Goal: Task Accomplishment & Management: Use online tool/utility

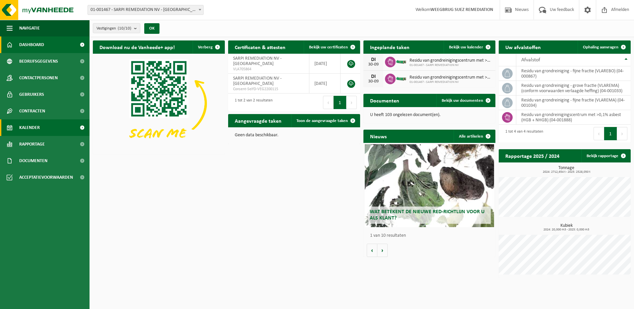
click at [26, 127] on span "Kalender" at bounding box center [29, 127] width 21 height 17
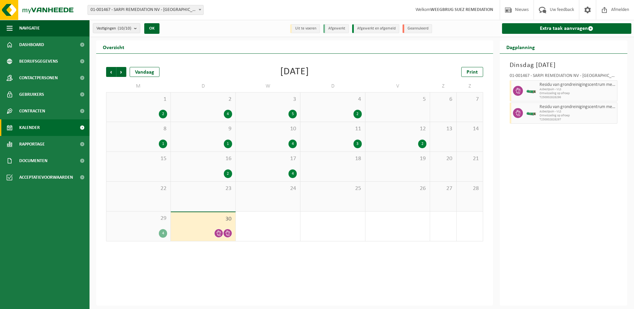
click at [337, 195] on div "25" at bounding box center [332, 197] width 64 height 30
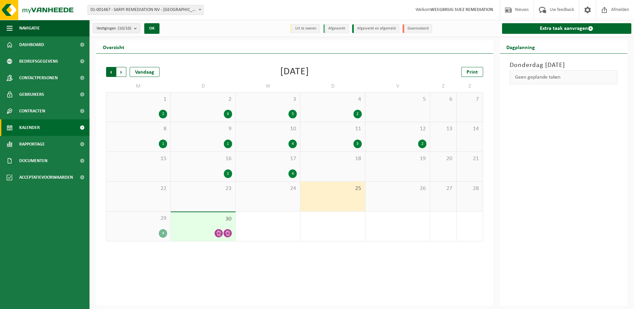
click at [121, 73] on span "Volgende" at bounding box center [121, 72] width 10 height 10
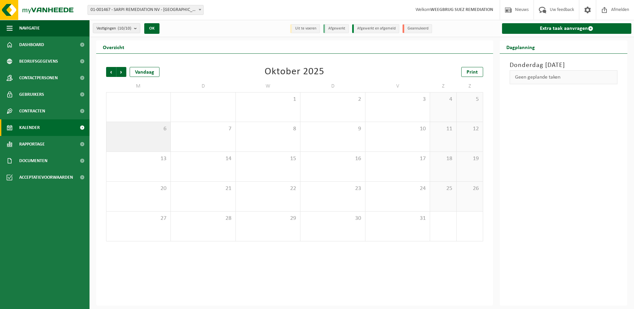
click at [128, 134] on div "6" at bounding box center [138, 137] width 64 height 30
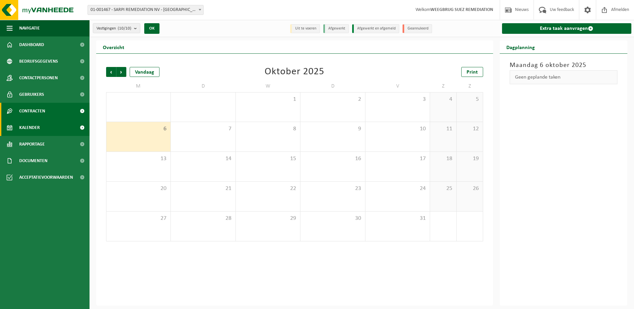
click at [32, 109] on span "Contracten" at bounding box center [32, 111] width 26 height 17
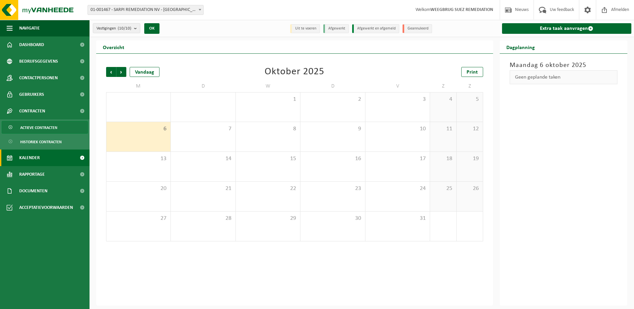
click at [44, 127] on span "Actieve contracten" at bounding box center [38, 127] width 37 height 13
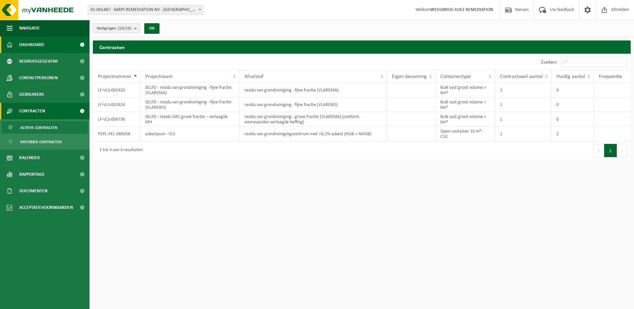
click at [34, 46] on span "Dashboard" at bounding box center [31, 44] width 25 height 17
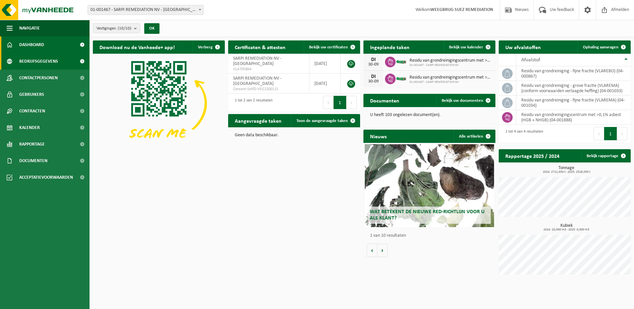
click at [30, 61] on span "Bedrijfsgegevens" at bounding box center [38, 61] width 39 height 17
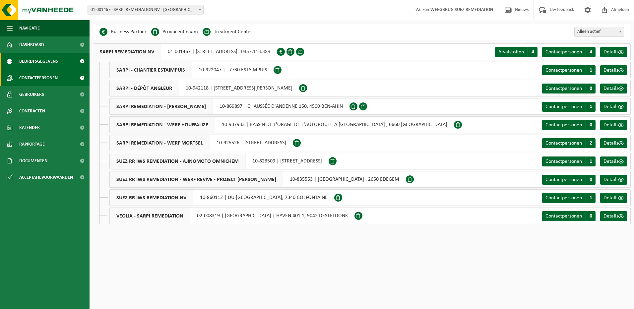
click at [28, 76] on span "Contactpersonen" at bounding box center [38, 78] width 38 height 17
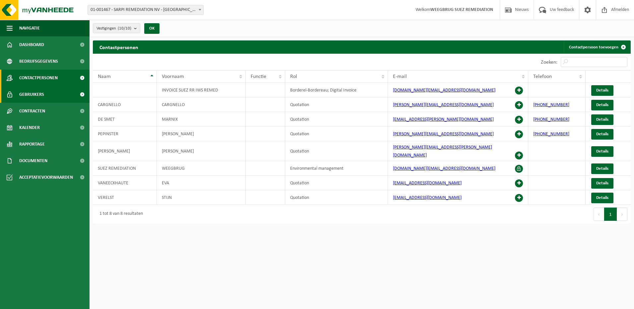
click at [33, 92] on span "Gebruikers" at bounding box center [31, 94] width 25 height 17
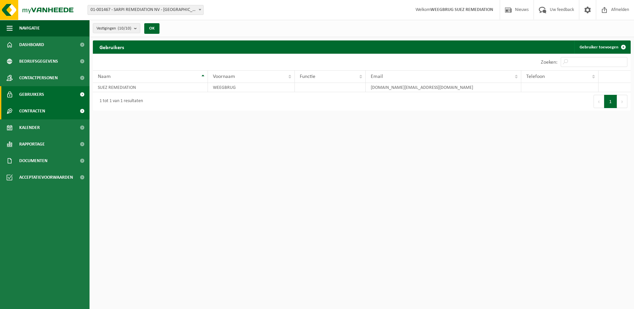
click at [32, 110] on span "Contracten" at bounding box center [32, 111] width 26 height 17
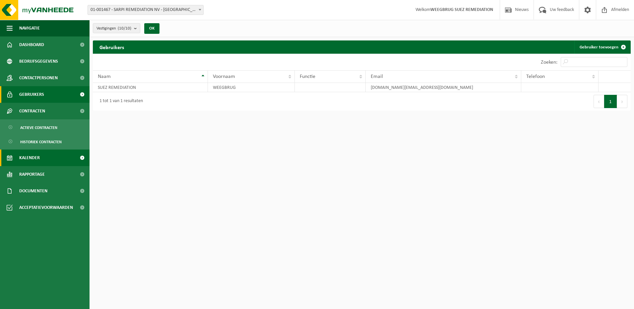
click at [30, 158] on span "Kalender" at bounding box center [29, 158] width 21 height 17
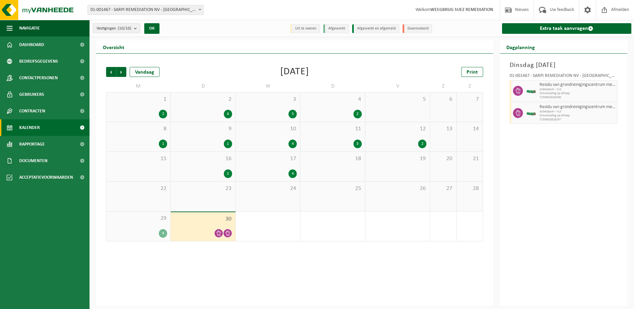
click at [201, 220] on span "30" at bounding box center [203, 218] width 58 height 7
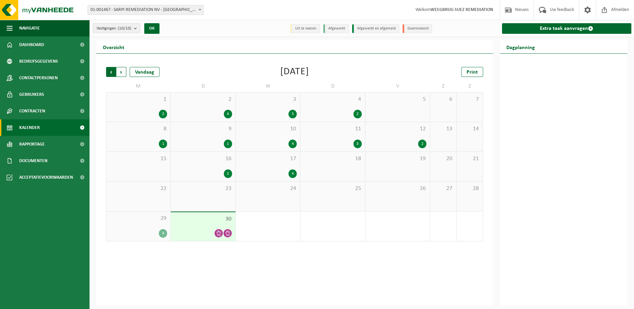
click at [118, 70] on span "Volgende" at bounding box center [121, 72] width 10 height 10
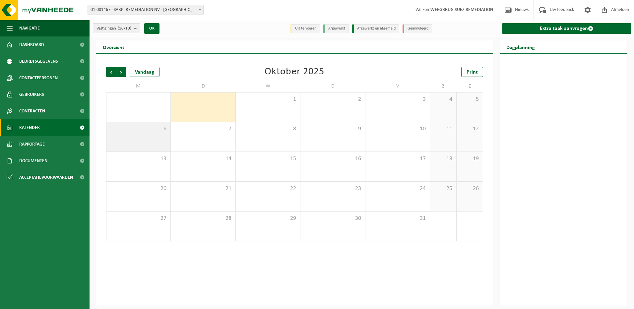
drag, startPoint x: 149, startPoint y: 135, endPoint x: 133, endPoint y: 134, distance: 16.6
click at [133, 134] on div "6" at bounding box center [138, 137] width 64 height 30
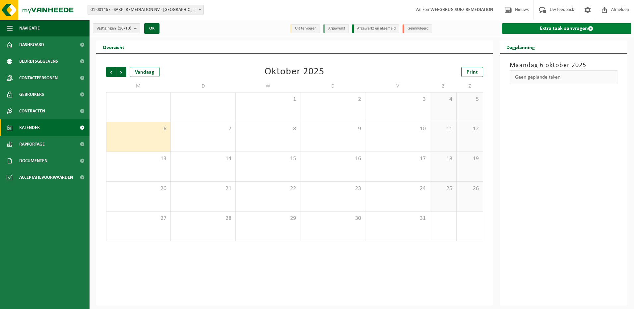
click at [545, 29] on link "Extra taak aanvragen" at bounding box center [567, 28] width 130 height 11
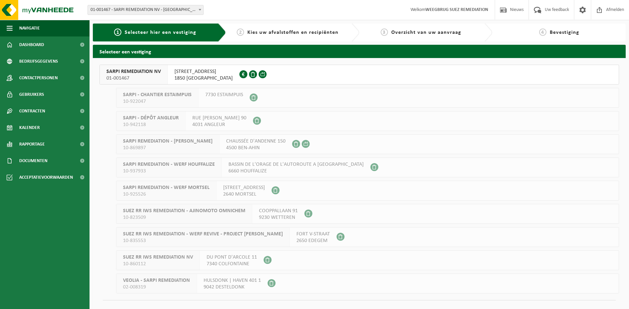
click at [198, 65] on div "WESTVAARTDIJK 83 1850 [GEOGRAPHIC_DATA] 0457.113.389" at bounding box center [204, 74] width 72 height 19
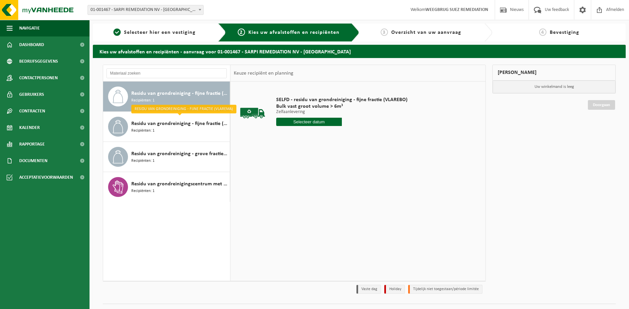
click at [152, 93] on span "Residu van grondreiniging - fijne fractie (VLAREBO)" at bounding box center [179, 94] width 97 height 8
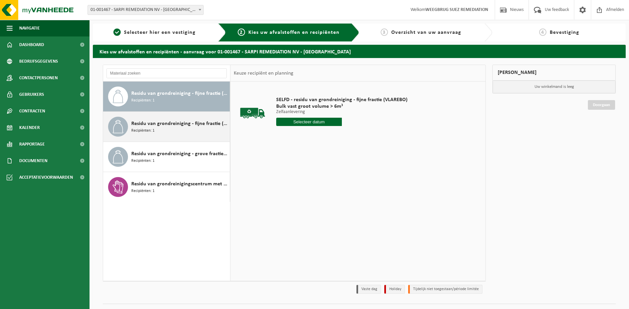
click at [147, 123] on span "Residu van grondreiniging - fijne fractie (VLAREMA)" at bounding box center [179, 124] width 97 height 8
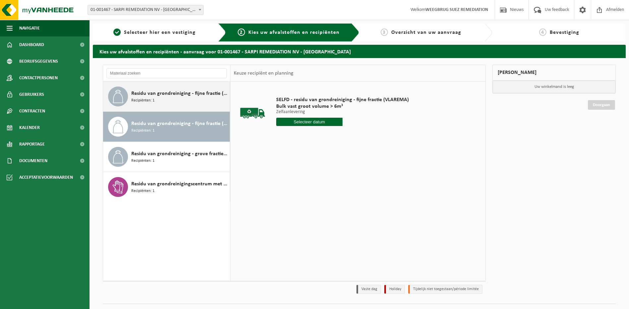
click at [158, 98] on div "Residu van grondreiniging - fijne fractie (VLAREBO) Recipiënten: 1" at bounding box center [179, 97] width 97 height 20
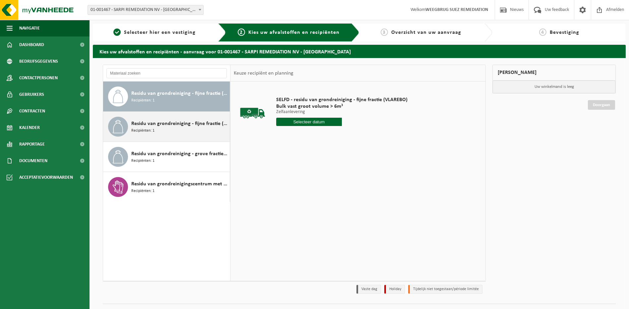
click at [147, 123] on span "Residu van grondreiniging - fijne fractie (VLAREMA)" at bounding box center [179, 124] width 97 height 8
